Goal: Information Seeking & Learning: Learn about a topic

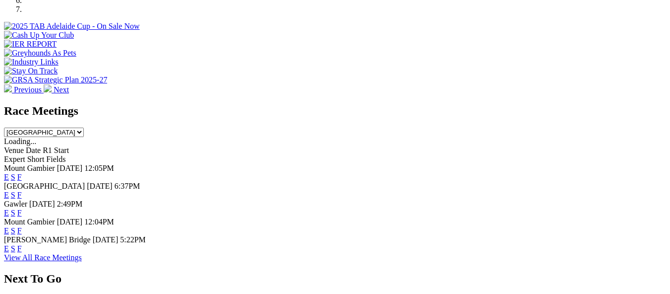
scroll to position [367, 0]
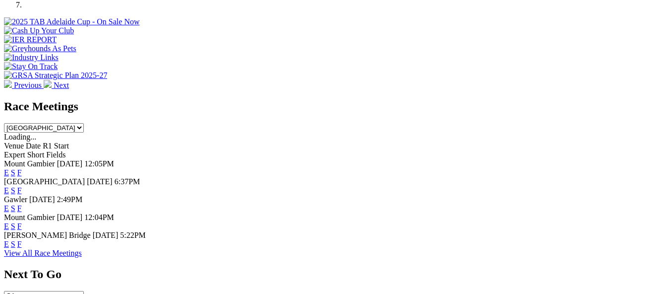
click at [22, 240] on link "F" at bounding box center [19, 244] width 4 height 8
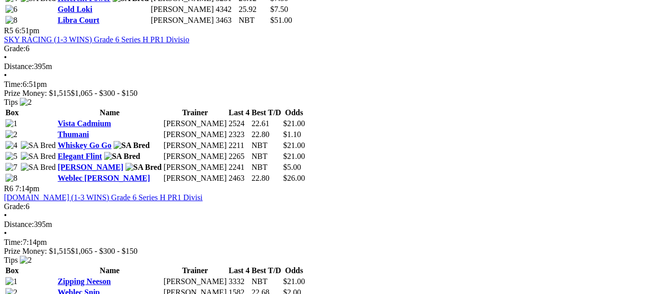
scroll to position [1131, 0]
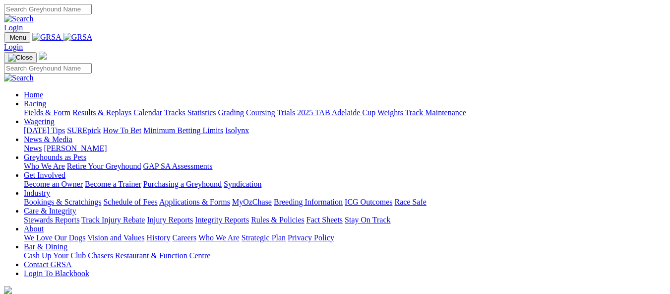
scroll to position [368, 0]
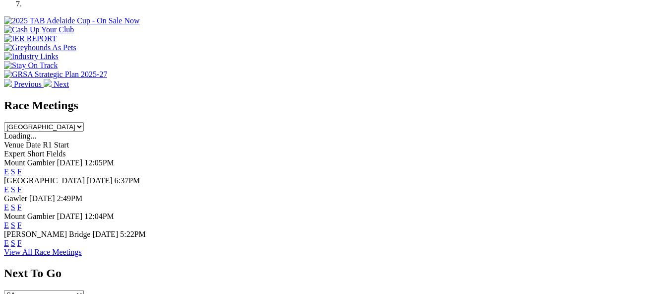
click at [22, 221] on link "F" at bounding box center [19, 225] width 4 height 8
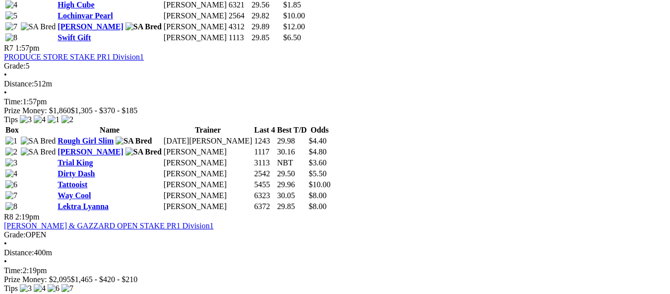
scroll to position [1449, 0]
